Goal: Information Seeking & Learning: Find specific page/section

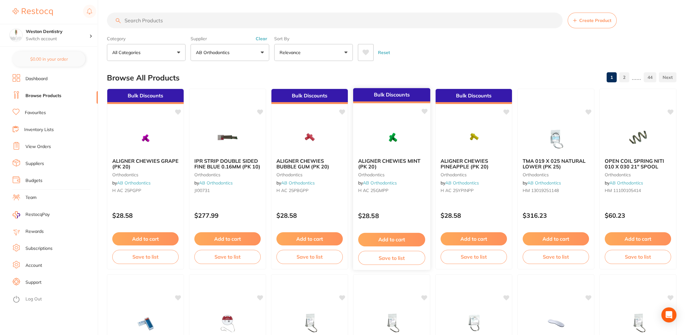
click at [394, 167] on b "ALIGNER CHEWIES MINT (PK 20)" at bounding box center [391, 164] width 67 height 12
click at [380, 160] on span "ALIGNER CHEWIES MINT (PK 20)" at bounding box center [389, 164] width 62 height 12
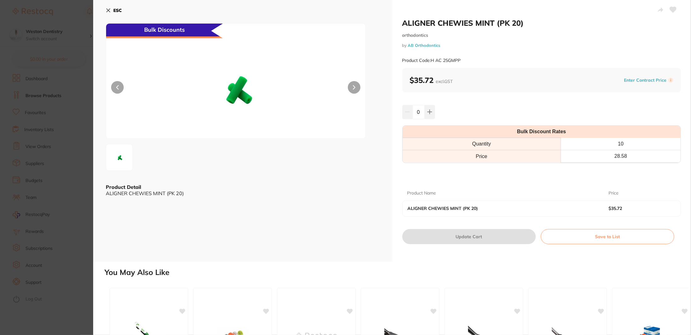
click at [66, 85] on section "ALIGNER CHEWIES MINT (PK 20) orthodontics by AB Orthodontics Product Code: H AC…" at bounding box center [345, 167] width 691 height 335
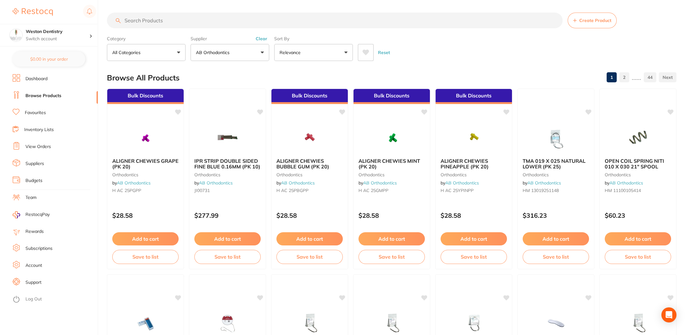
click at [195, 19] on input "search" at bounding box center [335, 21] width 456 height 16
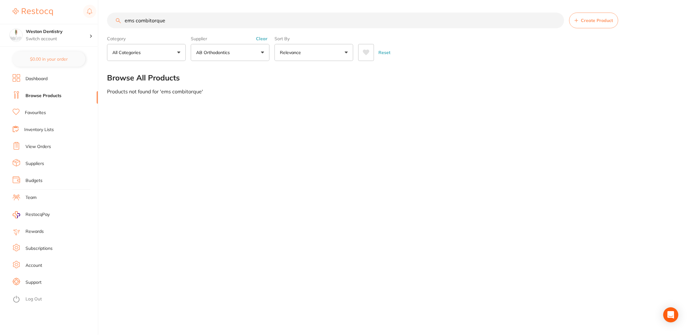
click at [130, 23] on input "ems combitorque" at bounding box center [335, 21] width 457 height 16
click at [146, 22] on input "combitorque" at bounding box center [335, 21] width 457 height 16
type input "ems"
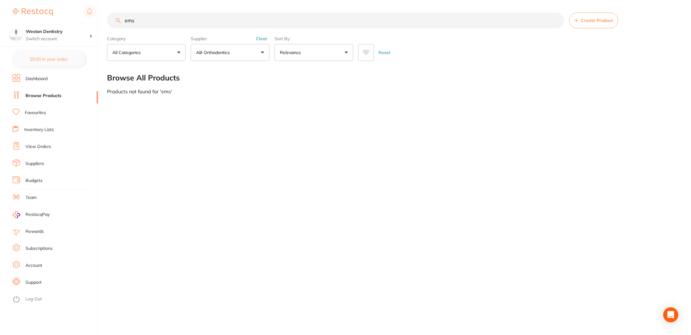
click at [37, 98] on link "Browse Products" at bounding box center [43, 96] width 36 height 6
